Goal: Contribute content

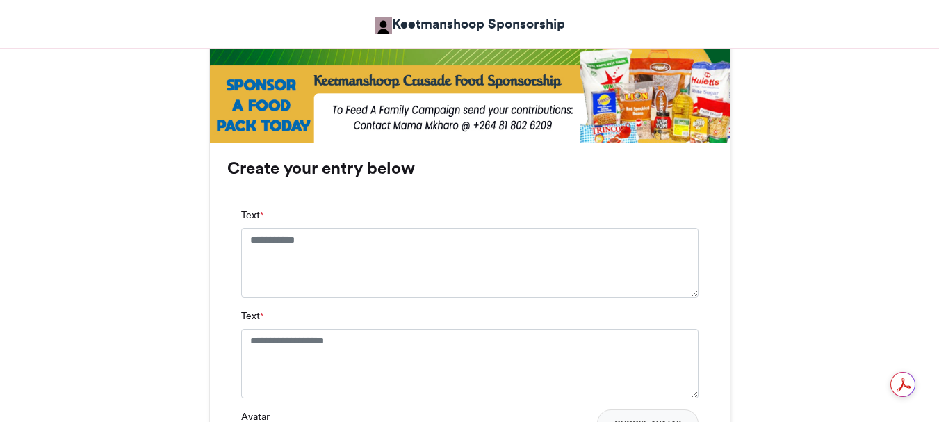
scroll to position [834, 0]
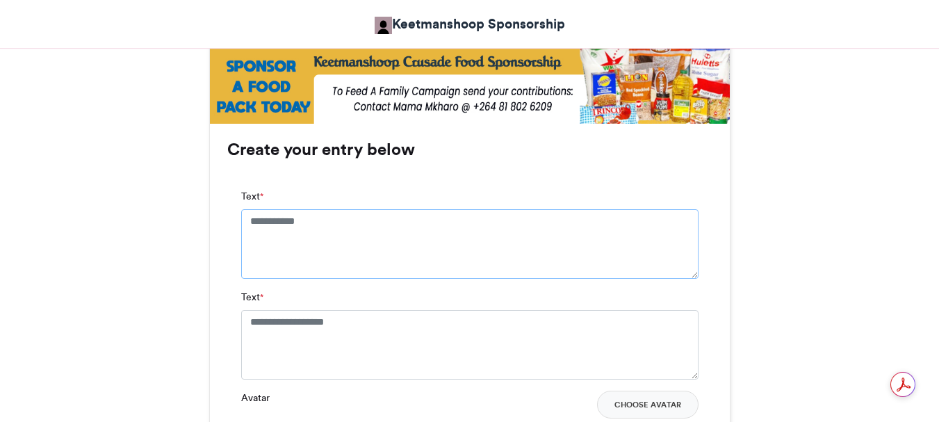
click at [248, 218] on textarea "Text *" at bounding box center [470, 244] width 458 height 70
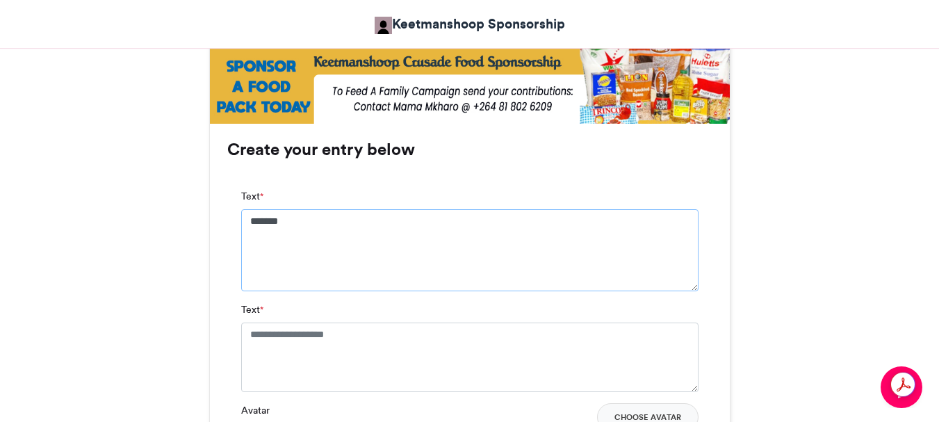
type textarea "*******"
click at [249, 334] on textarea "Text *" at bounding box center [470, 358] width 458 height 70
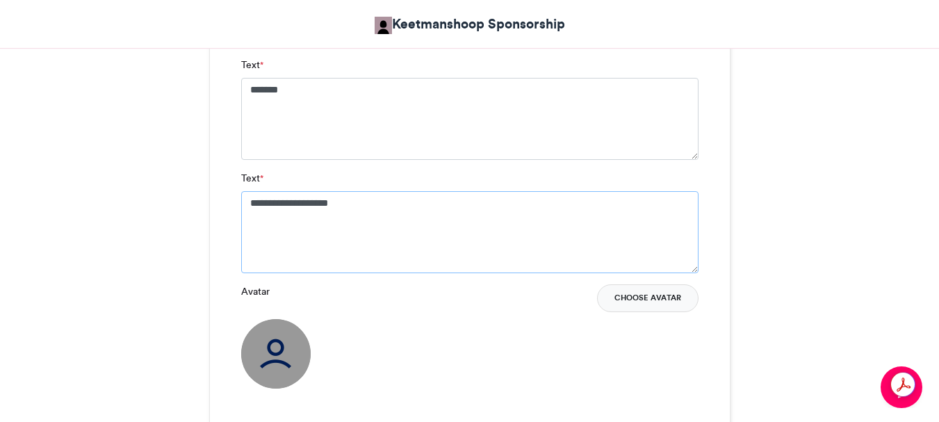
scroll to position [973, 0]
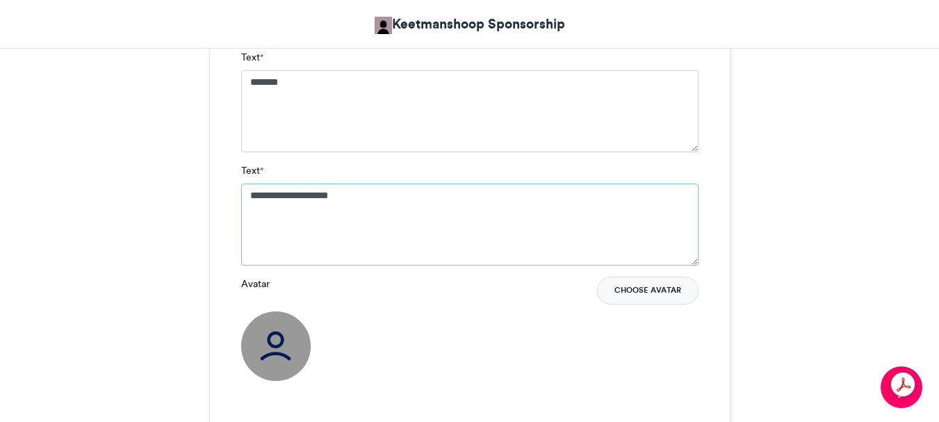
type textarea "**********"
click at [658, 288] on button "Choose Avatar" at bounding box center [648, 291] width 102 height 28
click at [661, 288] on button "Choose Avatar" at bounding box center [648, 291] width 102 height 28
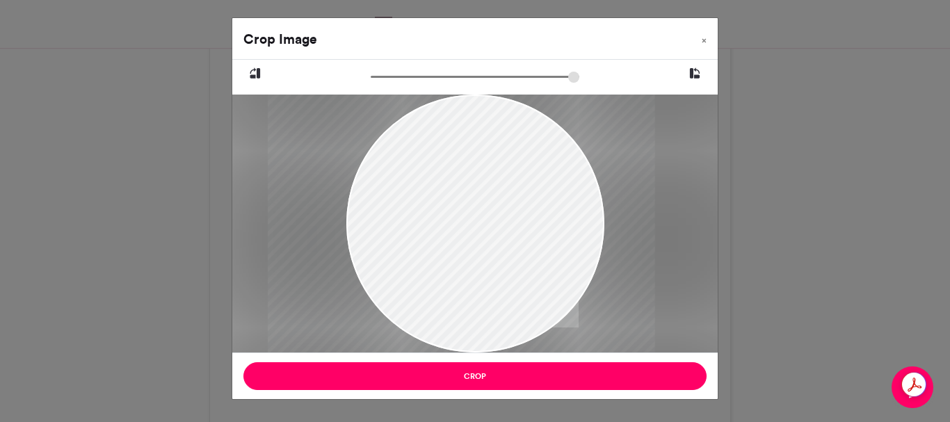
drag, startPoint x: 457, startPoint y: 216, endPoint x: 443, endPoint y: 217, distance: 14.0
click at [443, 217] on div at bounding box center [461, 224] width 387 height 258
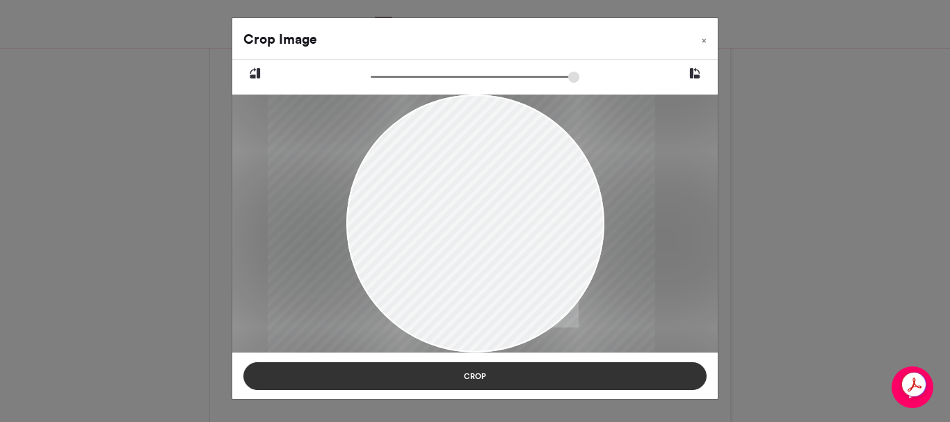
click at [498, 374] on button "Crop" at bounding box center [474, 376] width 463 height 28
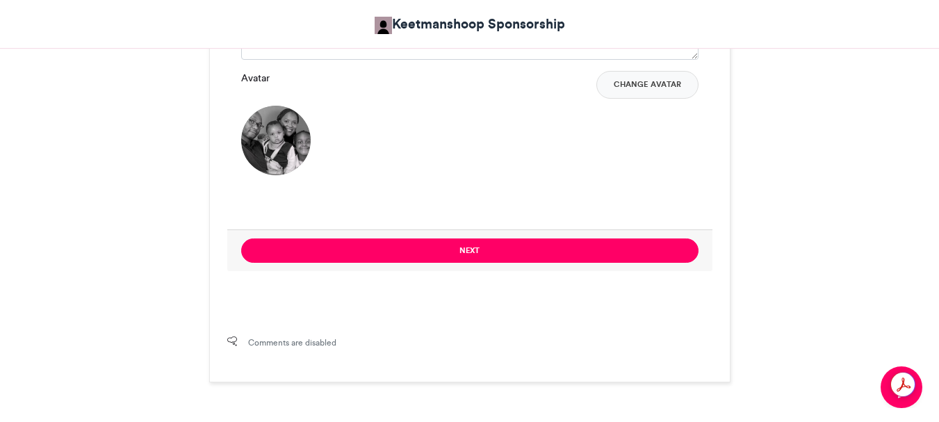
scroll to position [1182, 0]
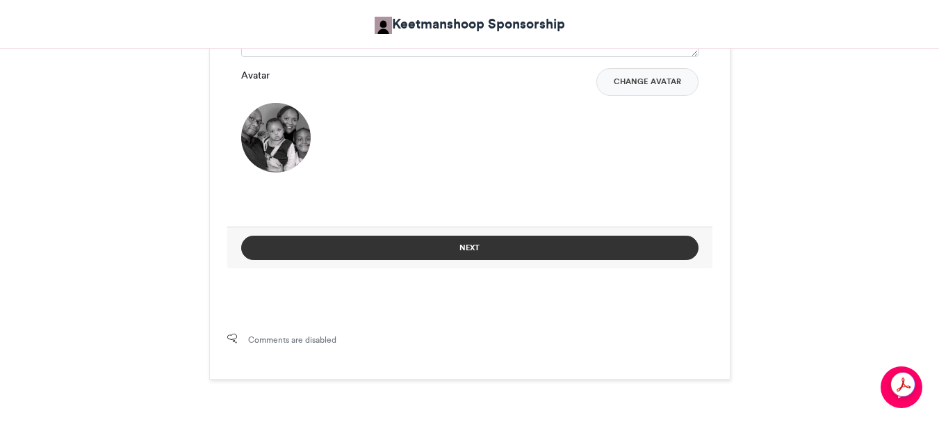
click at [466, 245] on button "Next" at bounding box center [470, 248] width 458 height 24
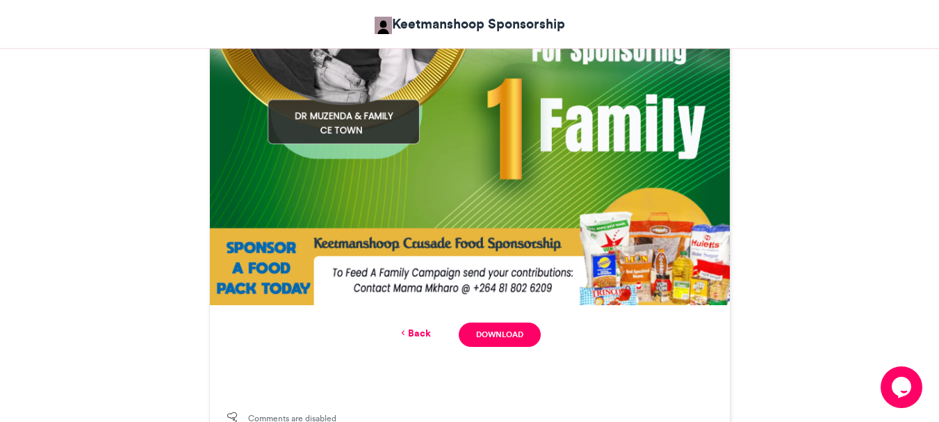
scroll to position [691, 0]
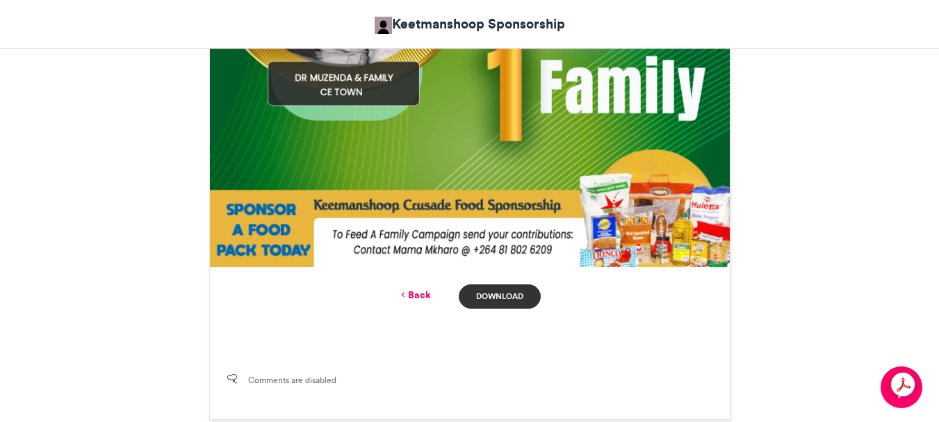
click at [485, 299] on link "Download" at bounding box center [499, 296] width 81 height 24
